Goal: Information Seeking & Learning: Understand process/instructions

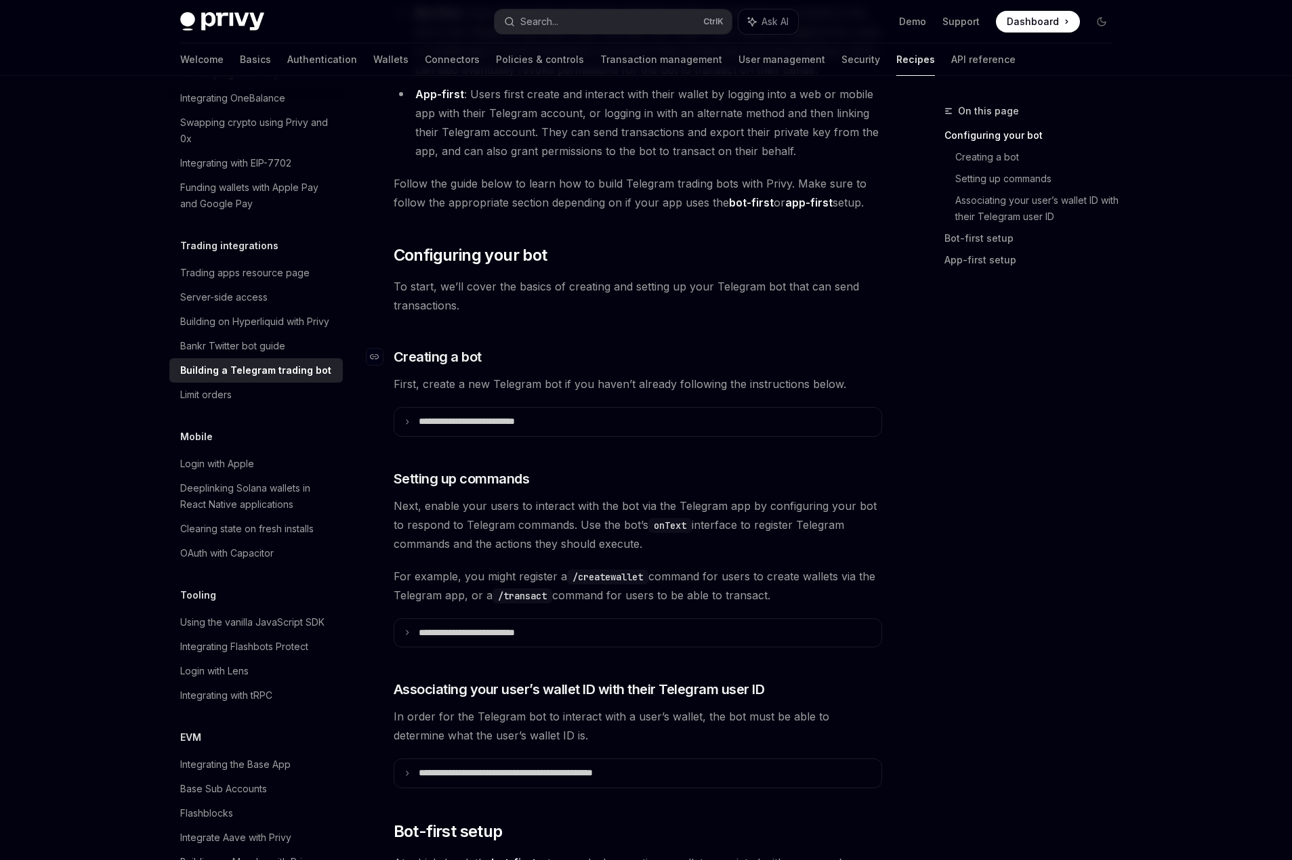
scroll to position [271, 0]
click at [405, 419] on icon at bounding box center [407, 421] width 7 height 7
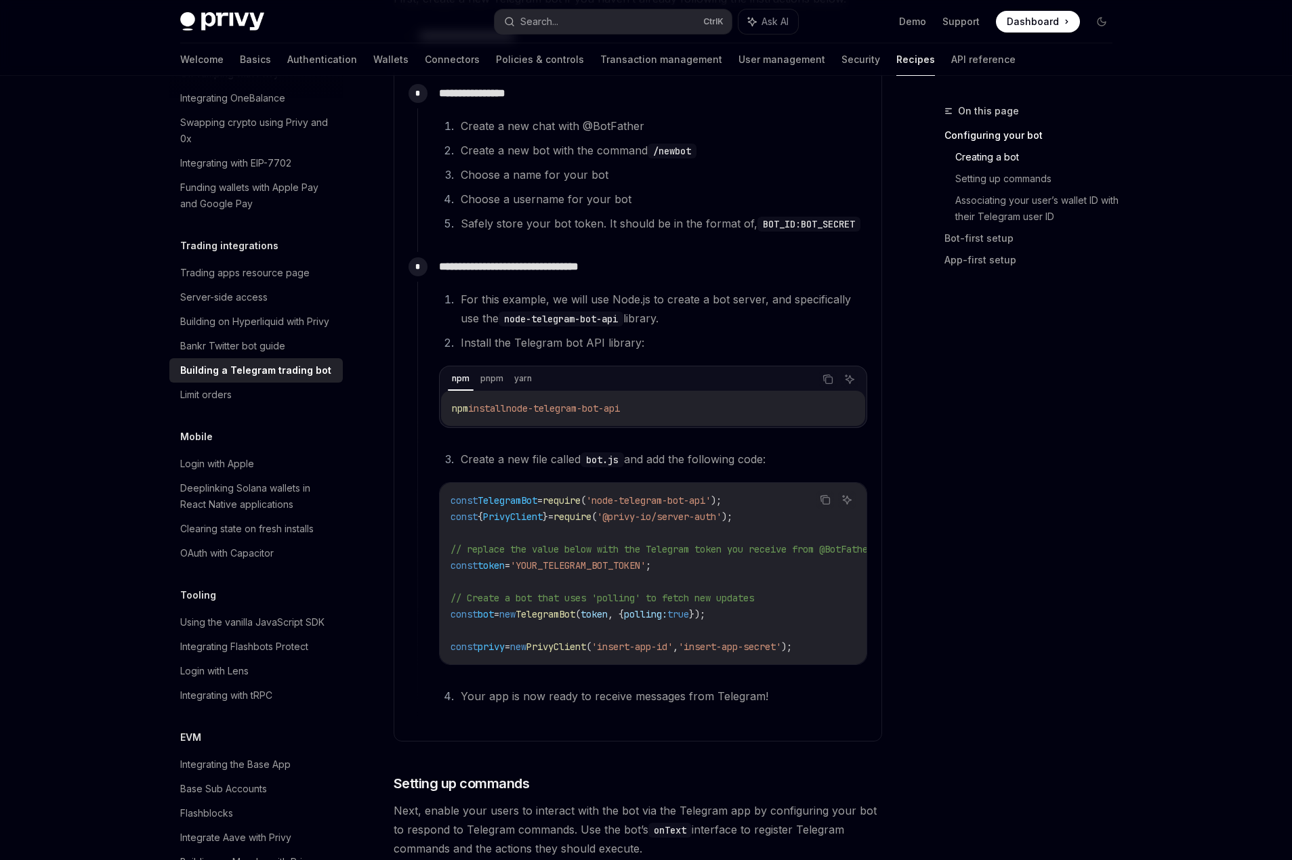
scroll to position [745, 0]
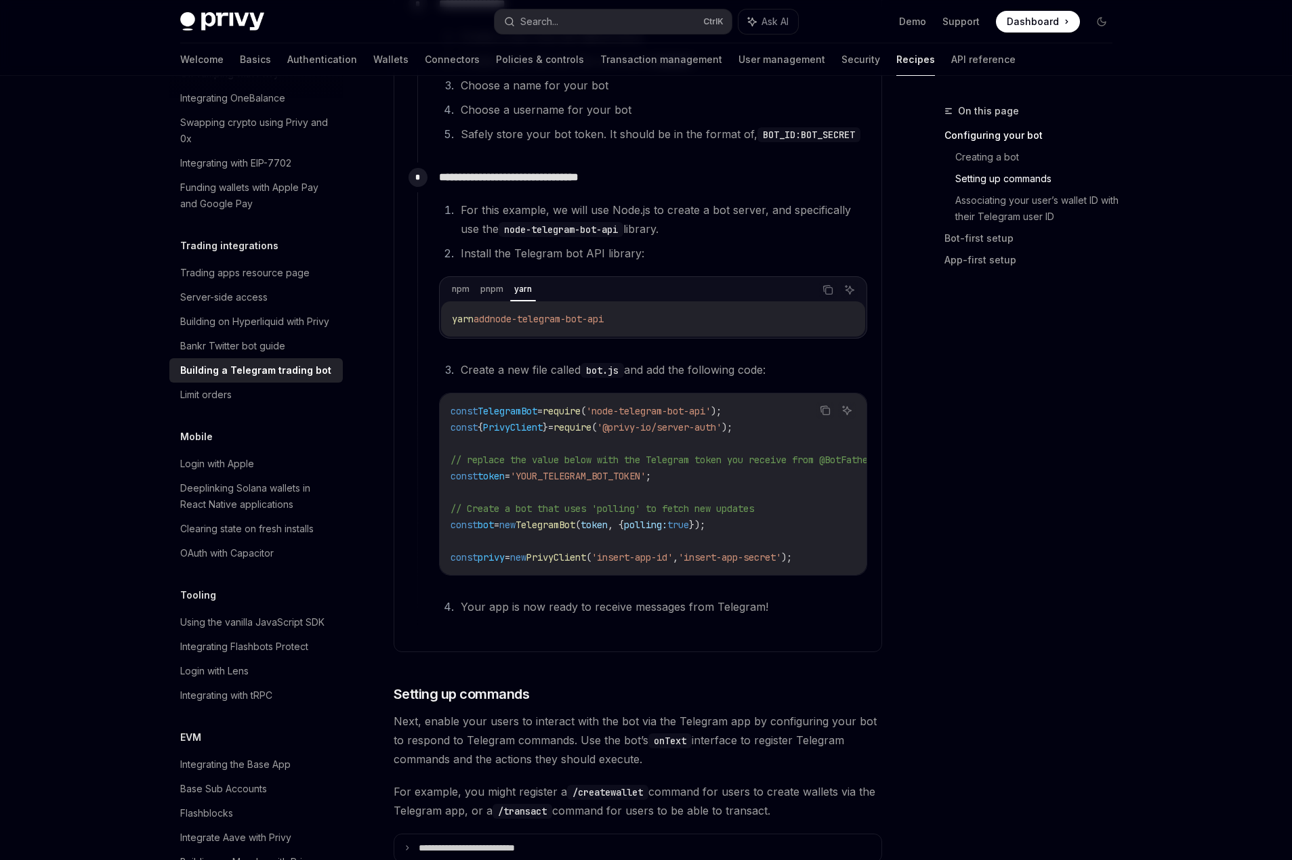
click at [614, 410] on span "'node-telegram-bot-api'" at bounding box center [648, 411] width 125 height 12
click at [577, 427] on span "require" at bounding box center [573, 427] width 38 height 12
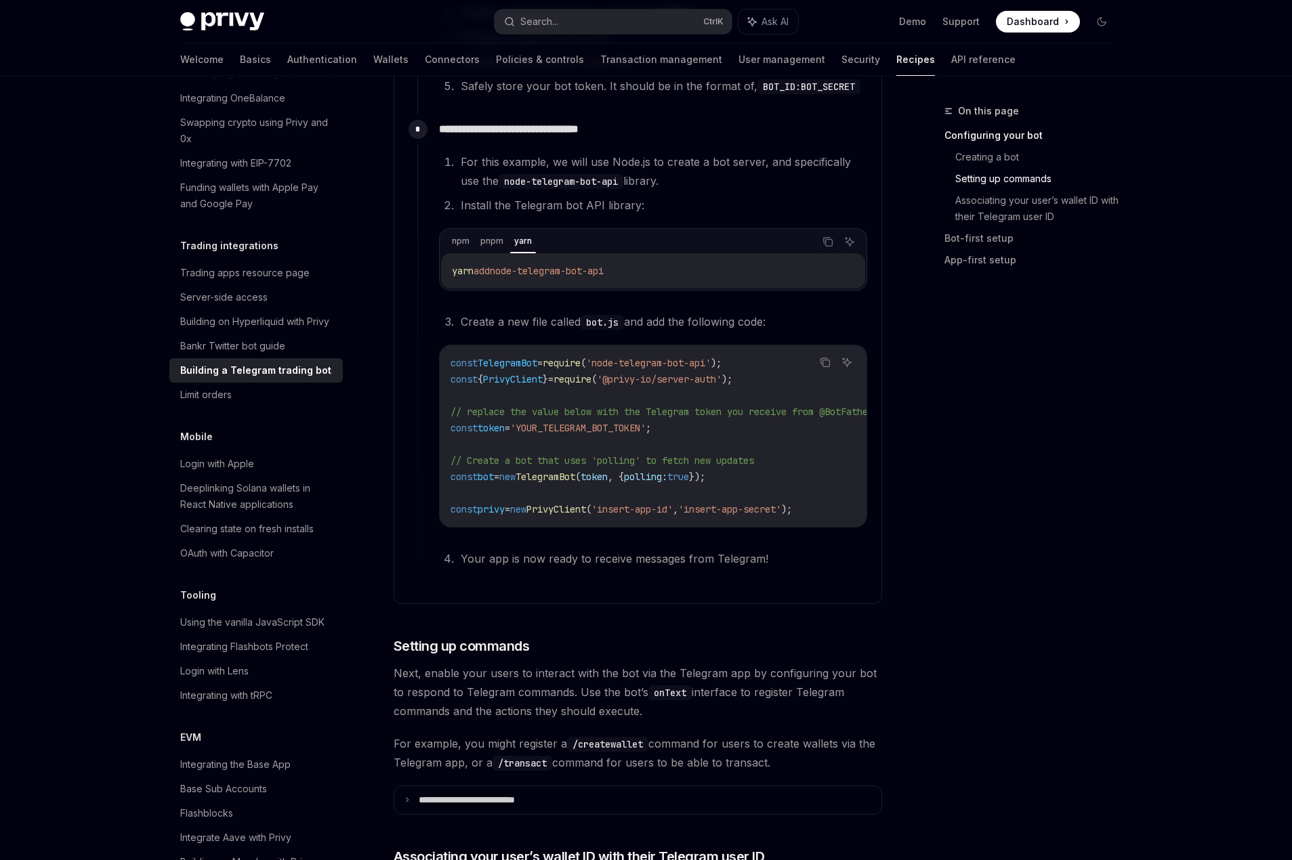
scroll to position [813, 0]
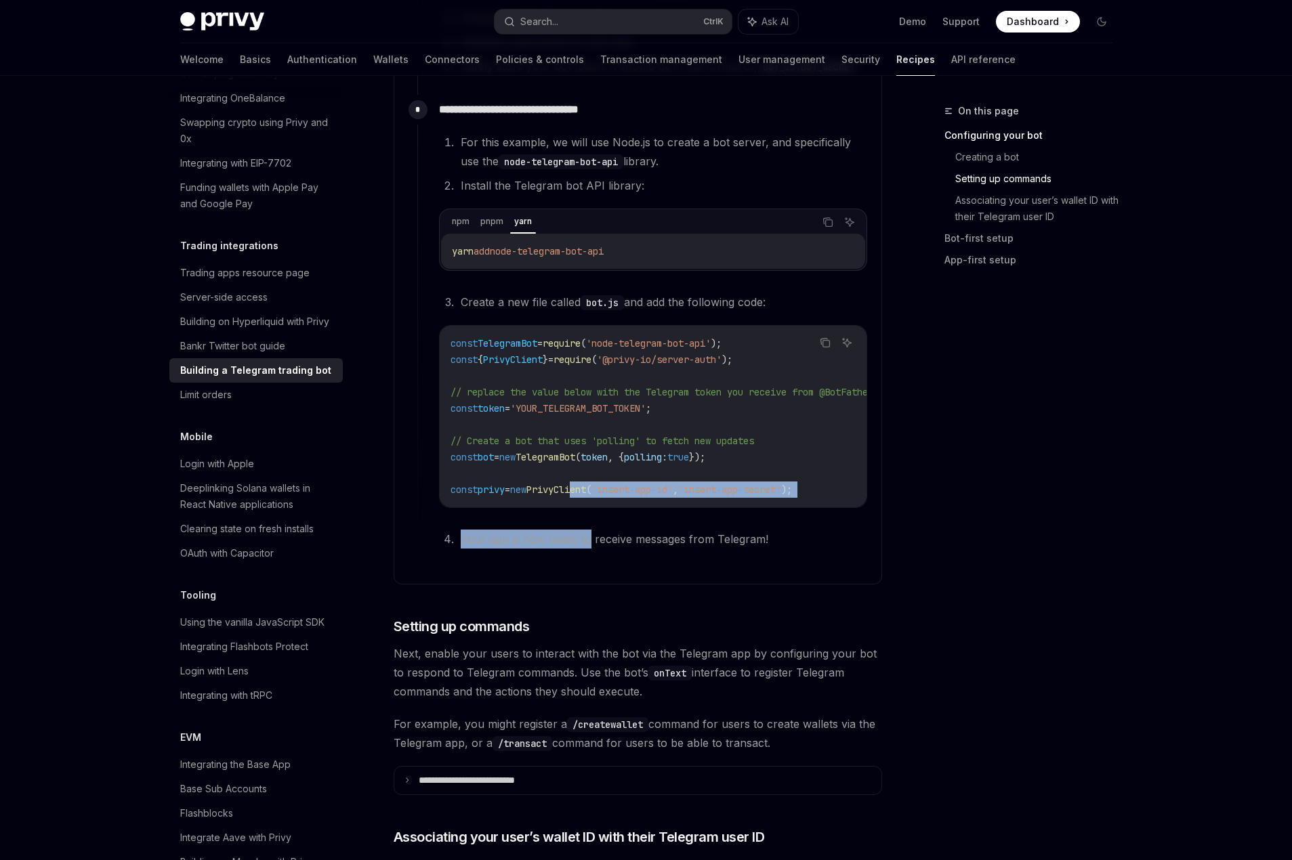
drag, startPoint x: 595, startPoint y: 506, endPoint x: 568, endPoint y: 517, distance: 28.6
click at [583, 514] on div "For this example, we will use Node.js to create a bot server, and specifically …" at bounding box center [653, 341] width 428 height 416
click at [584, 554] on div "**********" at bounding box center [642, 324] width 451 height 459
